Goal: Task Accomplishment & Management: Complete application form

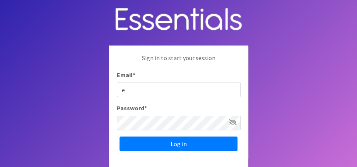
type input "[PERSON_NAME][EMAIL_ADDRESS][PERSON_NAME][DOMAIN_NAME]"
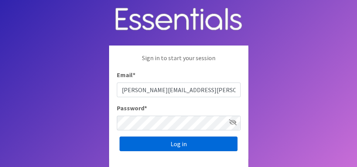
click at [170, 142] on input "Log in" at bounding box center [178, 144] width 118 height 15
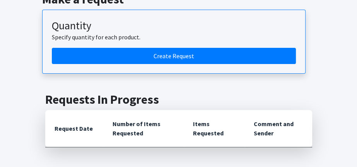
scroll to position [116, 0]
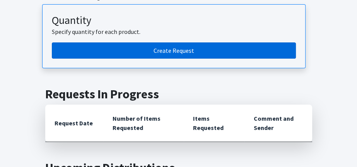
click at [161, 52] on link "Create Request" at bounding box center [174, 51] width 244 height 16
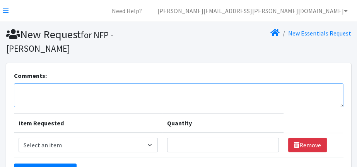
drag, startPoint x: 45, startPoint y: 93, endPoint x: 128, endPoint y: 83, distance: 82.9
click at [48, 92] on textarea "Comments:" at bounding box center [178, 95] width 329 height 24
type textarea "please place all items in NFP storage unit"
click at [153, 144] on select "Select an item Baby Food [MEDICAL_DATA] Cuff Children's Disposable Underwear L/…" at bounding box center [88, 145] width 139 height 15
select select "13780"
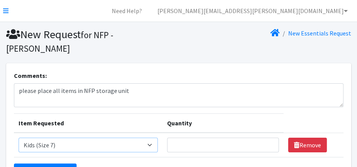
click at [19, 138] on select "Select an item Baby Food [MEDICAL_DATA] Cuff Children's Disposable Underwear L/…" at bounding box center [88, 145] width 139 height 15
click at [153, 145] on select "Select an item Baby Food [MEDICAL_DATA] Cuff Children's Disposable Underwear L/…" at bounding box center [88, 145] width 139 height 15
click at [152, 145] on select "Select an item Baby Food [MEDICAL_DATA] Cuff Children's Disposable Underwear L/…" at bounding box center [88, 145] width 139 height 15
click at [209, 148] on input "Quantity" at bounding box center [223, 145] width 112 height 15
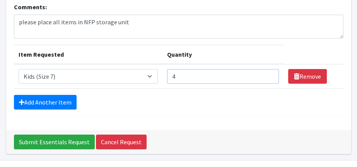
scroll to position [77, 0]
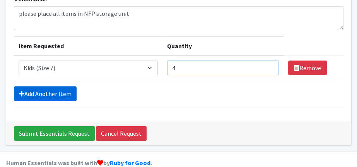
type input "4"
click at [48, 95] on link "Add Another Item" at bounding box center [45, 94] width 63 height 15
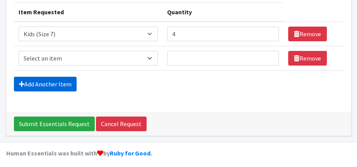
scroll to position [114, 0]
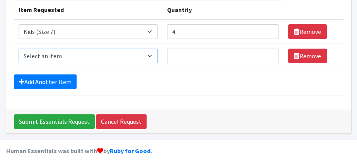
click at [154, 55] on select "Select an item Baby Food [MEDICAL_DATA] Cuff Children's Disposable Underwear L/…" at bounding box center [88, 56] width 139 height 15
select select "10041"
click at [19, 49] on select "Select an item Baby Food [MEDICAL_DATA] Cuff Children's Disposable Underwear L/…" at bounding box center [88, 56] width 139 height 15
click at [231, 56] on input "Quantity" at bounding box center [223, 56] width 112 height 15
type input "5"
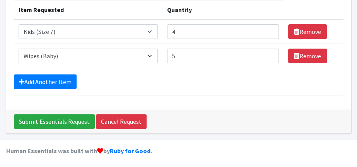
click at [239, 89] on form "Comments: please place all items in NFP storage unit Item Requested Quantity It…" at bounding box center [178, 26] width 329 height 138
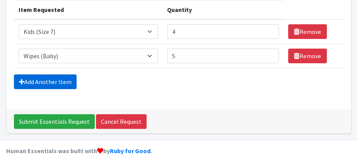
click at [43, 77] on link "Add Another Item" at bounding box center [45, 82] width 63 height 15
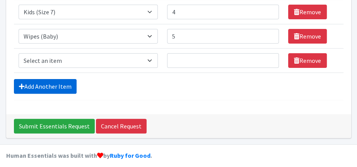
scroll to position [138, 0]
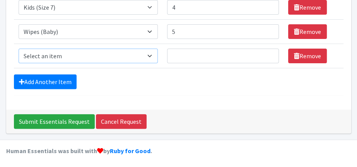
click at [155, 55] on select "Select an item Baby Food [MEDICAL_DATA] Cuff Children's Disposable Underwear L/…" at bounding box center [88, 56] width 139 height 15
select select "10056"
click at [19, 49] on select "Select an item Baby Food [MEDICAL_DATA] Cuff Children's Disposable Underwear L/…" at bounding box center [88, 56] width 139 height 15
click at [211, 52] on input "Quantity" at bounding box center [223, 56] width 112 height 15
type input "3"
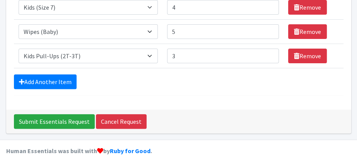
click at [208, 89] on form "Comments: please place all items in NFP storage unit Item Requested Quantity It…" at bounding box center [178, 14] width 329 height 163
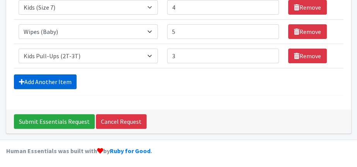
click at [47, 80] on link "Add Another Item" at bounding box center [45, 82] width 63 height 15
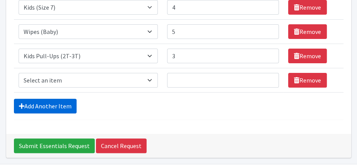
scroll to position [162, 0]
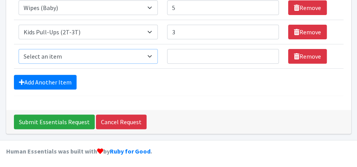
click at [150, 54] on select "Select an item Baby Food [MEDICAL_DATA] Cuff Children's Disposable Underwear L/…" at bounding box center [88, 56] width 139 height 15
click at [154, 52] on select "Select an item Baby Food [MEDICAL_DATA] Cuff Children's Disposable Underwear L/…" at bounding box center [88, 56] width 139 height 15
select select "13740"
click at [19, 49] on select "Select an item Baby Food [MEDICAL_DATA] Cuff Children's Disposable Underwear L/…" at bounding box center [88, 56] width 139 height 15
click at [194, 57] on input "Quantity" at bounding box center [223, 56] width 112 height 15
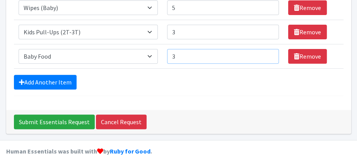
type input "3"
click at [207, 89] on form "Comments: please place all items in NFP storage unit Item Requested Quantity It…" at bounding box center [178, 2] width 329 height 187
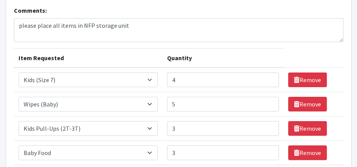
scroll to position [0, 0]
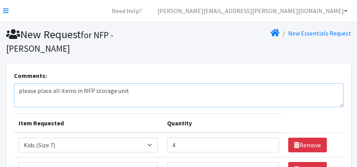
click at [137, 92] on textarea "please place all items in NFP storage unit" at bounding box center [178, 95] width 329 height 24
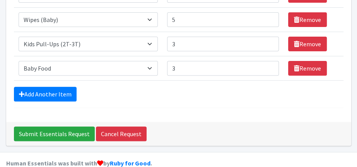
scroll to position [155, 0]
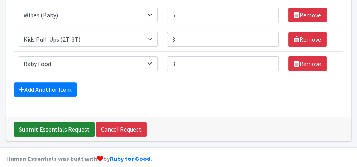
click at [48, 129] on input "Submit Essentials Request" at bounding box center [54, 129] width 81 height 15
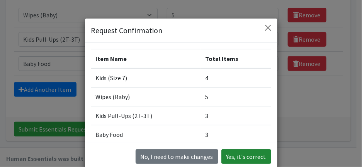
click at [237, 157] on button "Yes, it's correct" at bounding box center [246, 157] width 50 height 15
